Goal: Transaction & Acquisition: Subscribe to service/newsletter

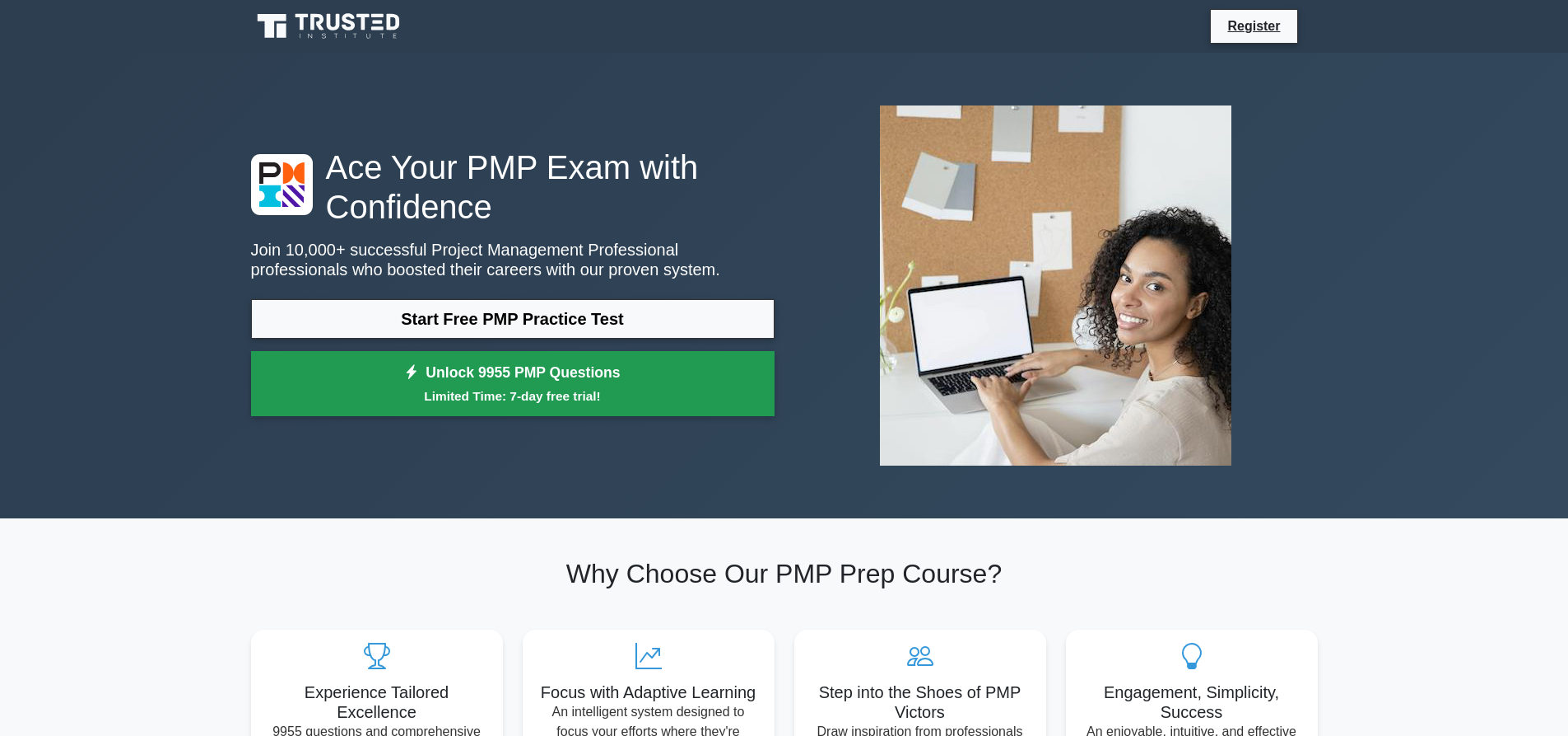
click at [520, 391] on small "Limited Time: 7-day free trial!" at bounding box center [512, 396] width 482 height 19
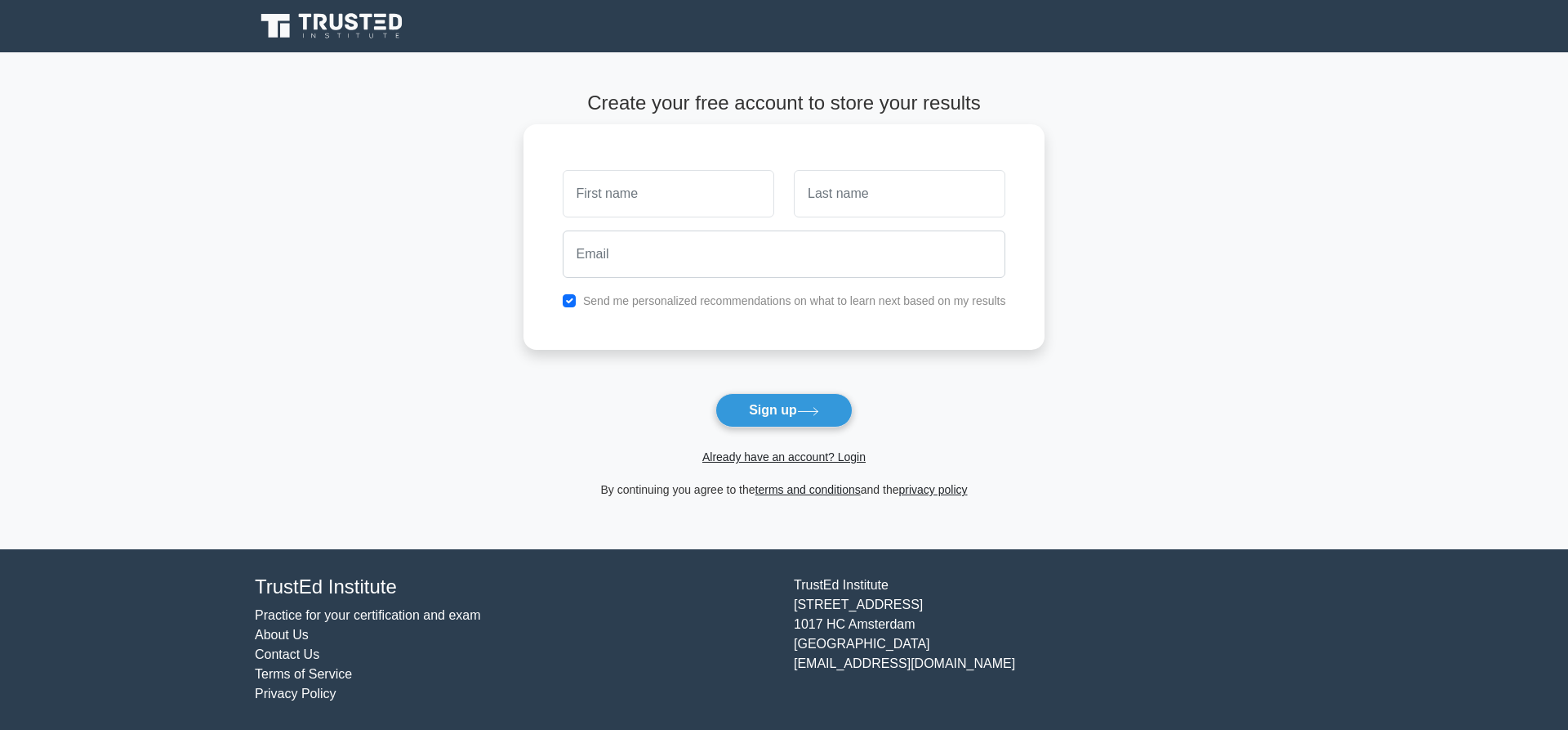
click at [627, 193] on input "text" at bounding box center [668, 193] width 212 height 47
type input "m"
type input "MELBA"
click at [876, 210] on input "text" at bounding box center [899, 193] width 212 height 47
type input "NYAKUDYA"
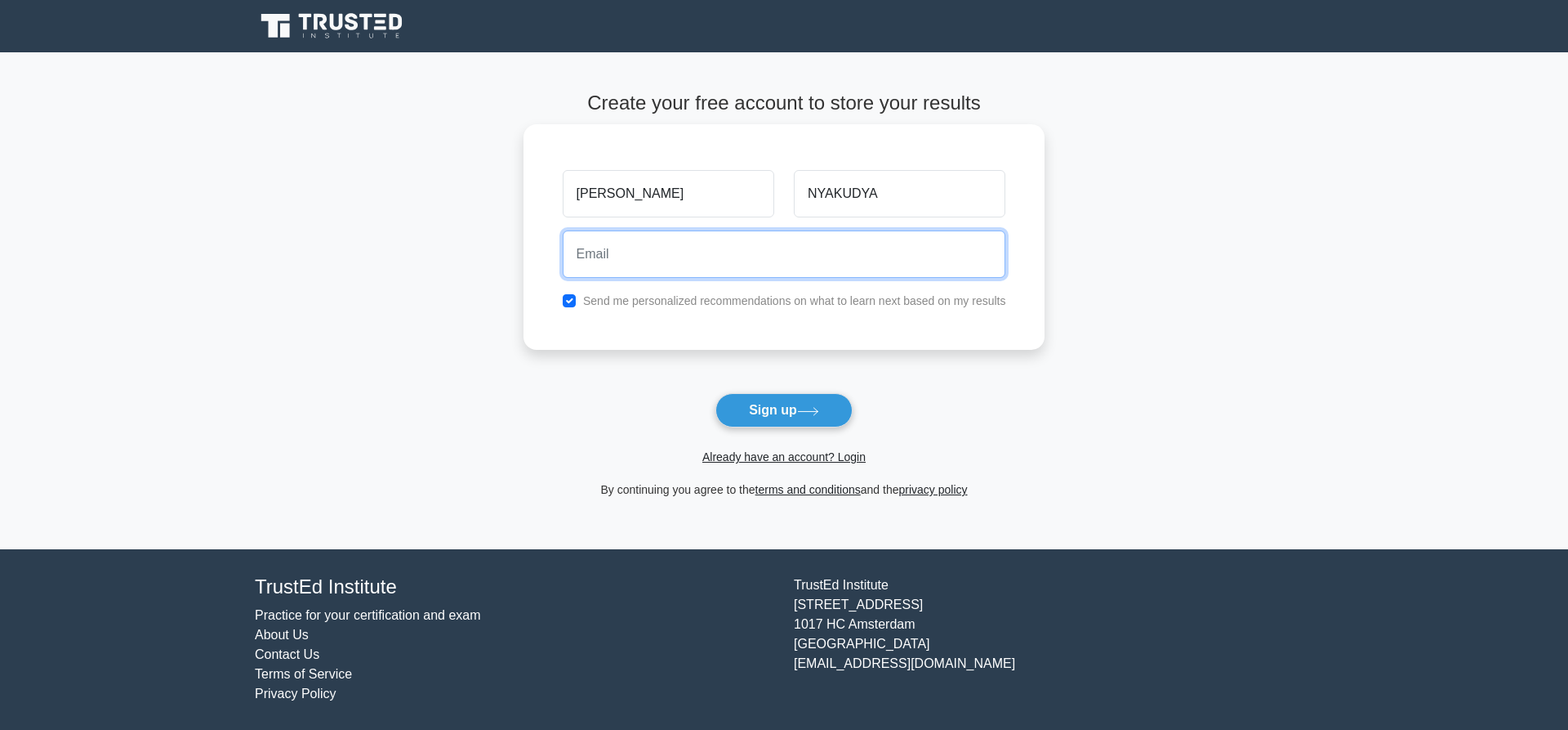
click at [762, 265] on input "email" at bounding box center [784, 254] width 444 height 47
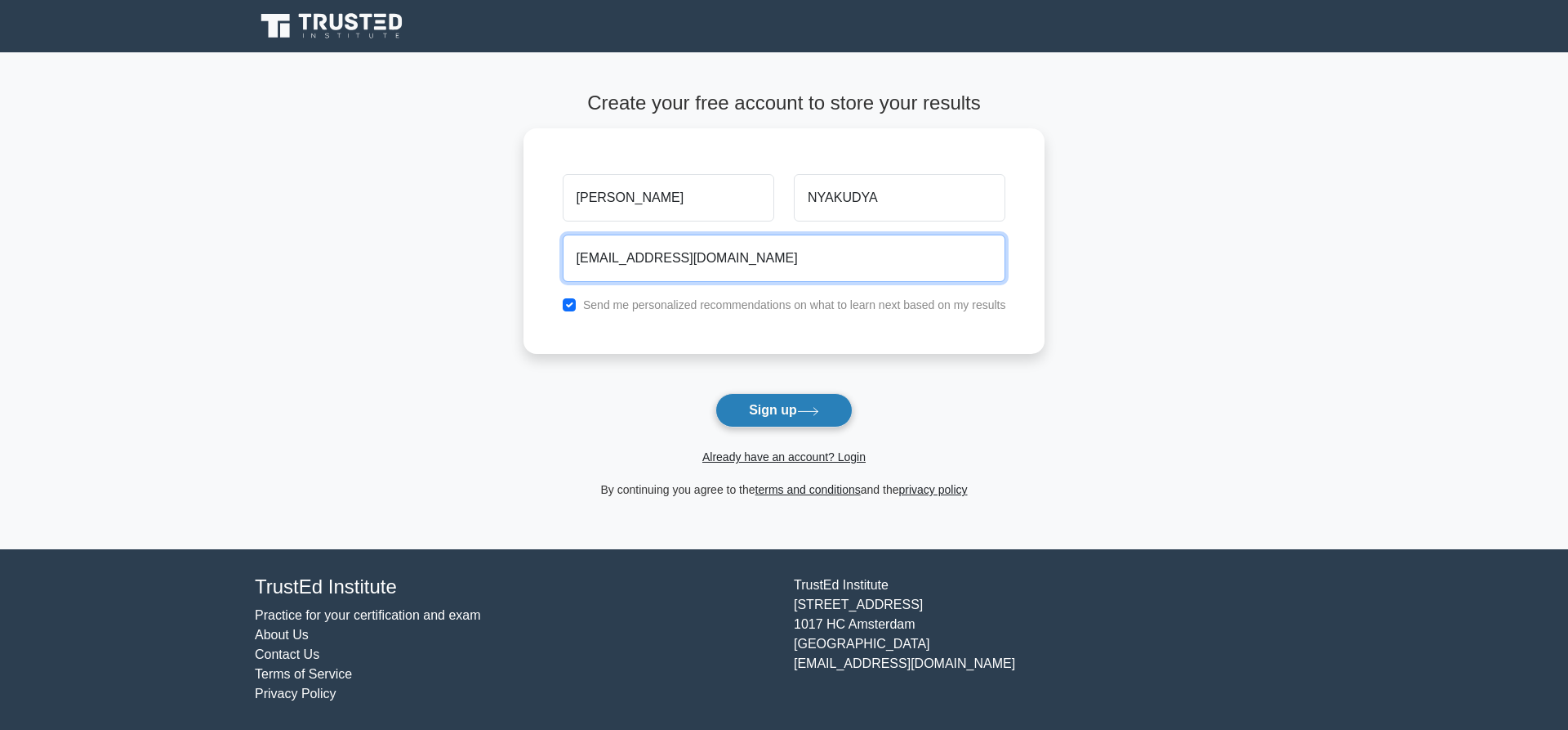
type input "starmelba@gmail.com"
click at [789, 422] on button "Sign up" at bounding box center [784, 410] width 137 height 35
